Goal: Complete application form

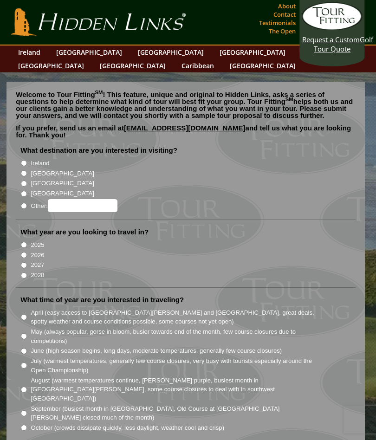
click at [27, 160] on input "Ireland" at bounding box center [24, 163] width 6 height 6
radio input "true"
click at [26, 160] on input "Ireland" at bounding box center [24, 163] width 6 height 6
click at [27, 170] on input "[GEOGRAPHIC_DATA]" at bounding box center [24, 173] width 6 height 6
radio input "true"
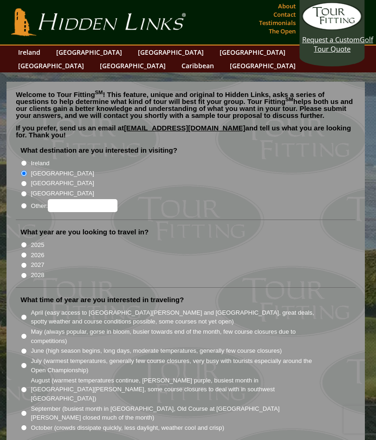
click at [27, 252] on input "2026" at bounding box center [24, 255] width 6 height 6
radio input "true"
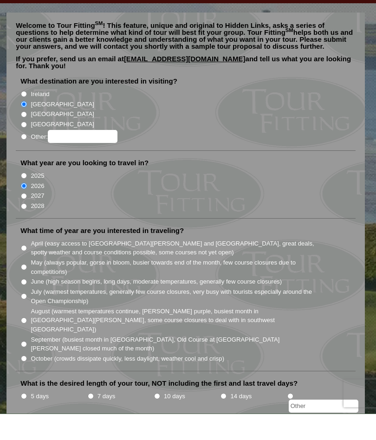
scroll to position [69, 0]
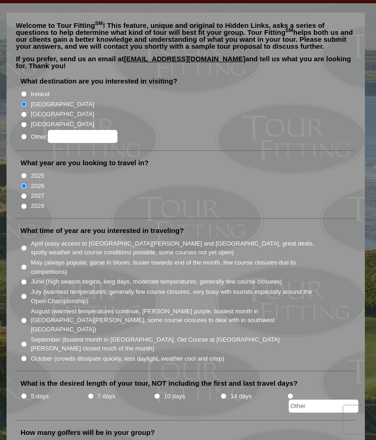
click at [27, 245] on input "April (easy access to [GEOGRAPHIC_DATA][PERSON_NAME] and [GEOGRAPHIC_DATA], gre…" at bounding box center [24, 248] width 6 height 6
radio input "true"
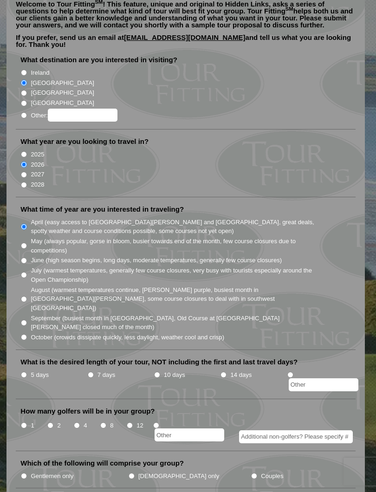
scroll to position [97, 0]
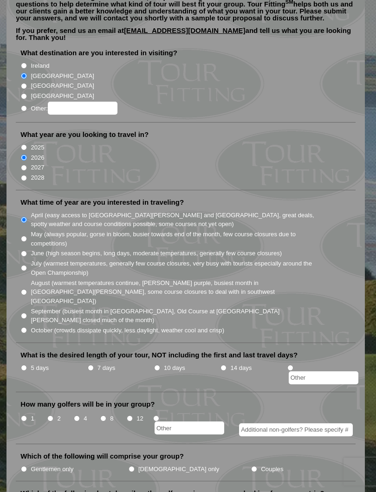
click at [53, 415] on input "2" at bounding box center [50, 418] width 6 height 6
radio input "true"
click at [159, 365] on input "10 days" at bounding box center [157, 368] width 6 height 6
radio input "true"
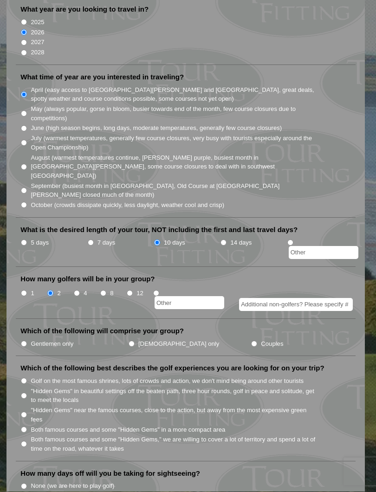
scroll to position [223, 0]
click at [251, 341] on input "Couples" at bounding box center [254, 344] width 6 height 6
radio input "true"
click at [26, 439] on input "Both famous courses and some "Hidden Gems," we are willing to cover a lot of te…" at bounding box center [24, 444] width 6 height 6
radio input "true"
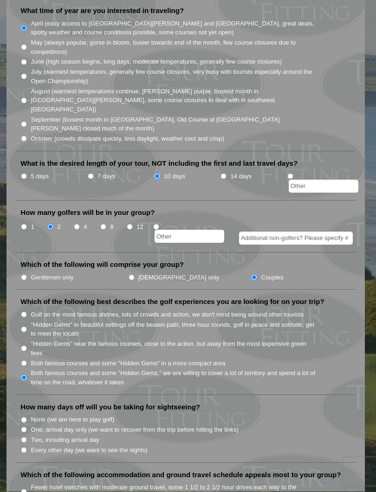
scroll to position [292, 0]
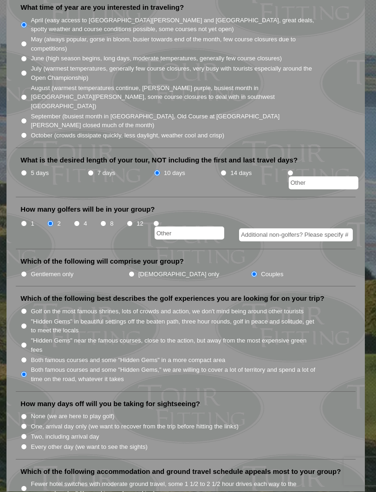
click at [24, 424] on input "One, arrival day only (we want to recover from the trip before hitting the link…" at bounding box center [24, 427] width 6 height 6
radio input "true"
click at [27, 434] on input "Two, including arrival day" at bounding box center [24, 437] width 6 height 6
radio input "true"
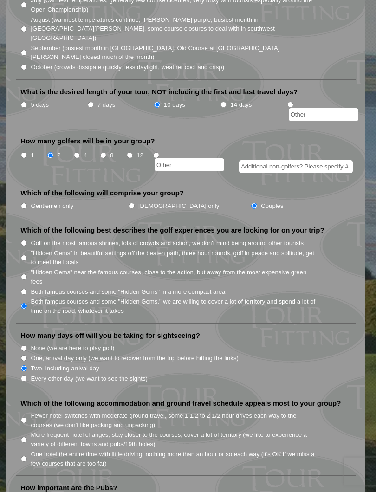
scroll to position [366, 0]
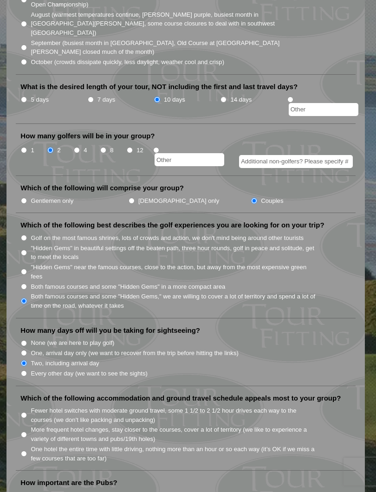
click at [27, 432] on input "More frequent hotel changes, stay closer to the courses, cover a lot of territo…" at bounding box center [24, 435] width 6 height 6
radio input "true"
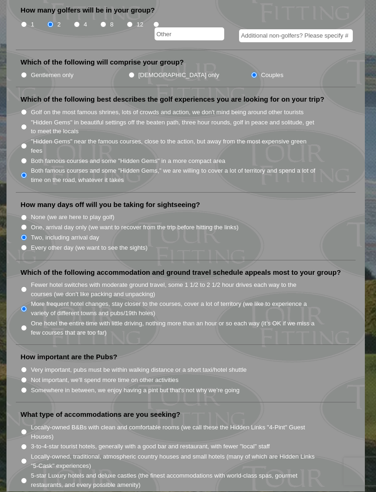
scroll to position [491, 0]
click at [28, 364] on li "Very important, pubs must be within walking distance or a short taxi/hotel shut…" at bounding box center [188, 369] width 337 height 10
click at [26, 367] on input "Very important, pubs must be within walking distance or a short taxi/hotel shut…" at bounding box center [24, 370] width 6 height 6
radio input "true"
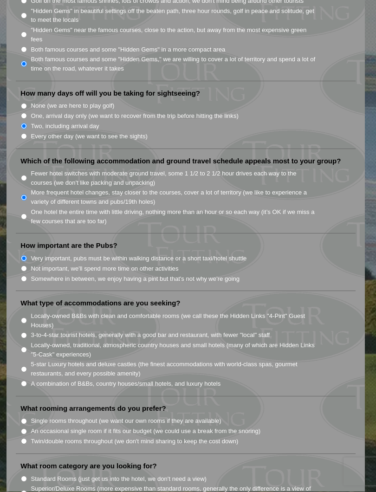
scroll to position [603, 0]
click at [26, 438] on input "Twin/double rooms throughout (we don't mind sharing to keep the cost down)" at bounding box center [24, 441] width 6 height 6
radio input "true"
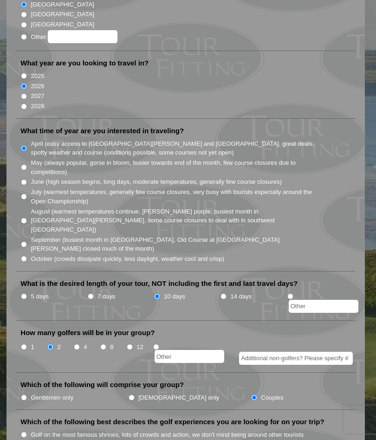
scroll to position [0, 0]
